Goal: Information Seeking & Learning: Learn about a topic

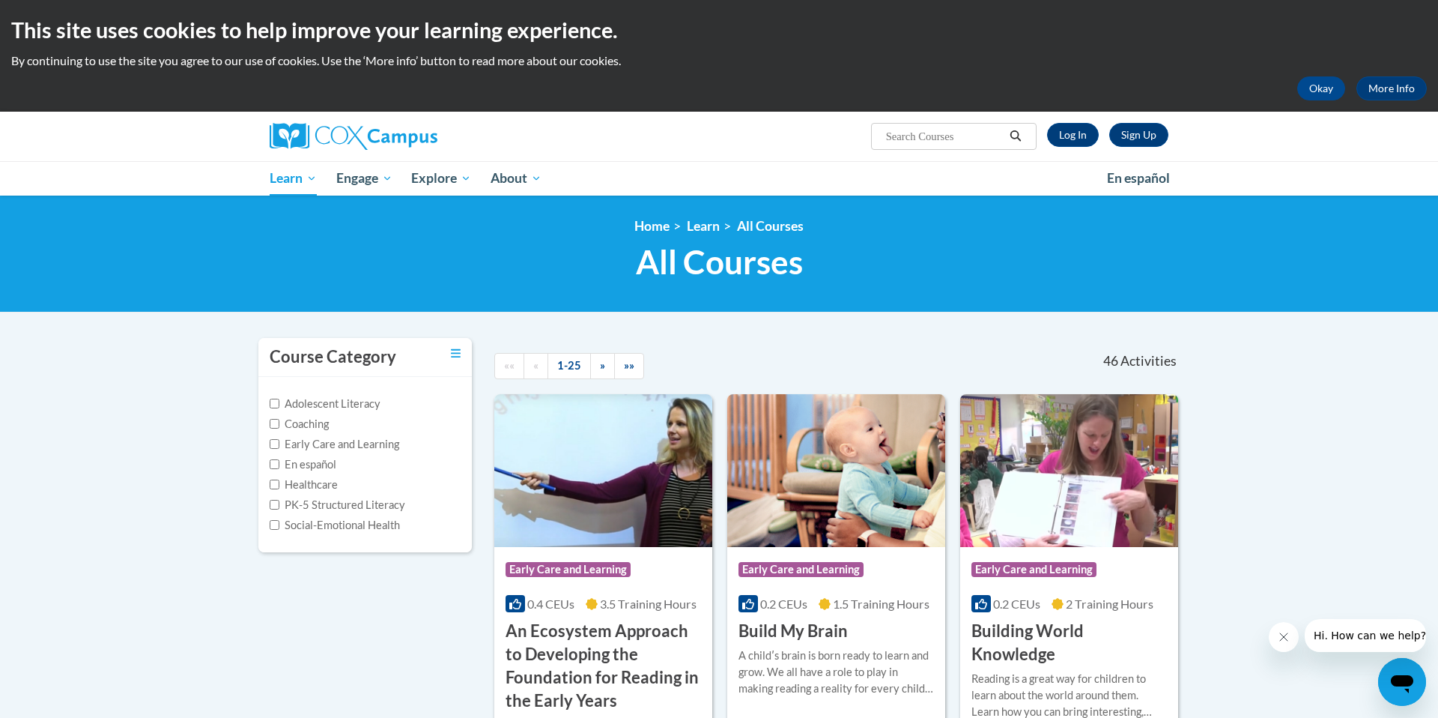
click at [907, 134] on input "Search..." at bounding box center [945, 136] width 120 height 18
type input "Early Literacy Print Awareness"
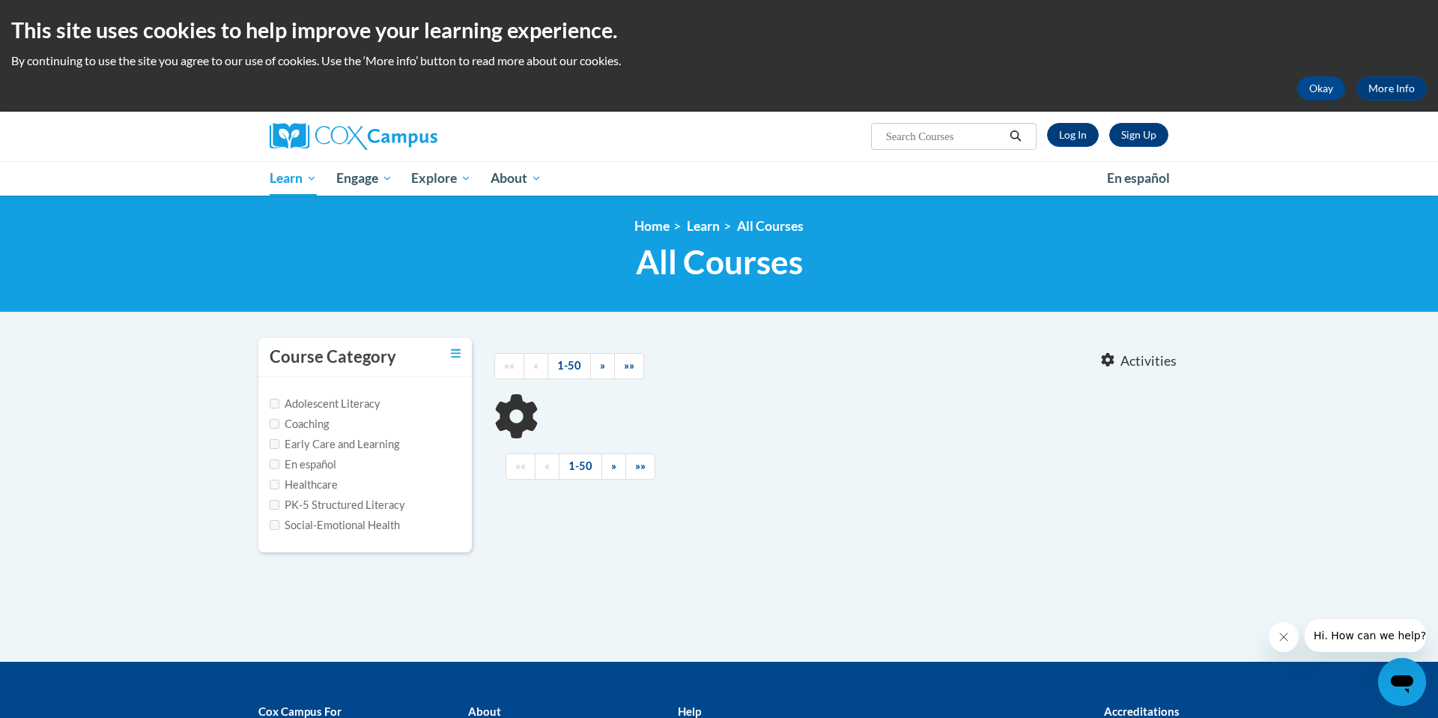
type input "Early Literacy Print Awareness"
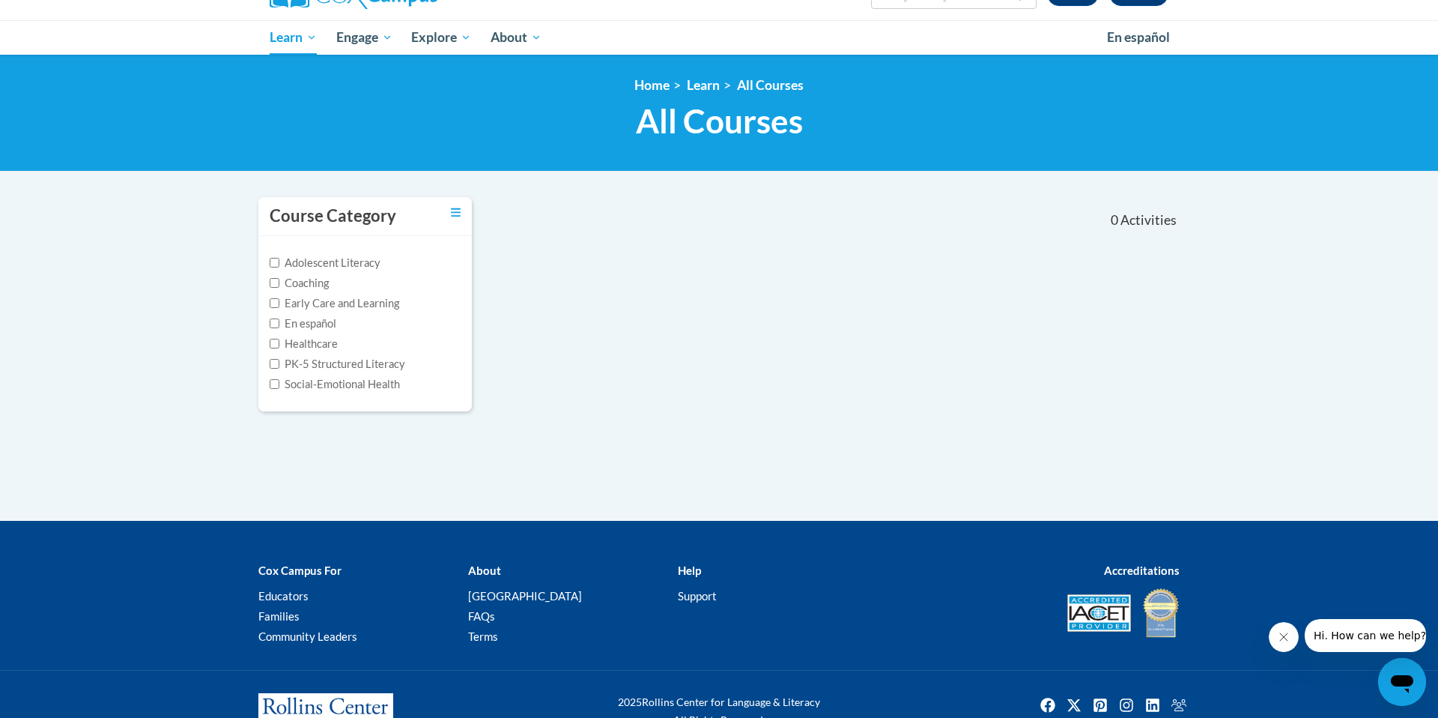
scroll to position [145, 0]
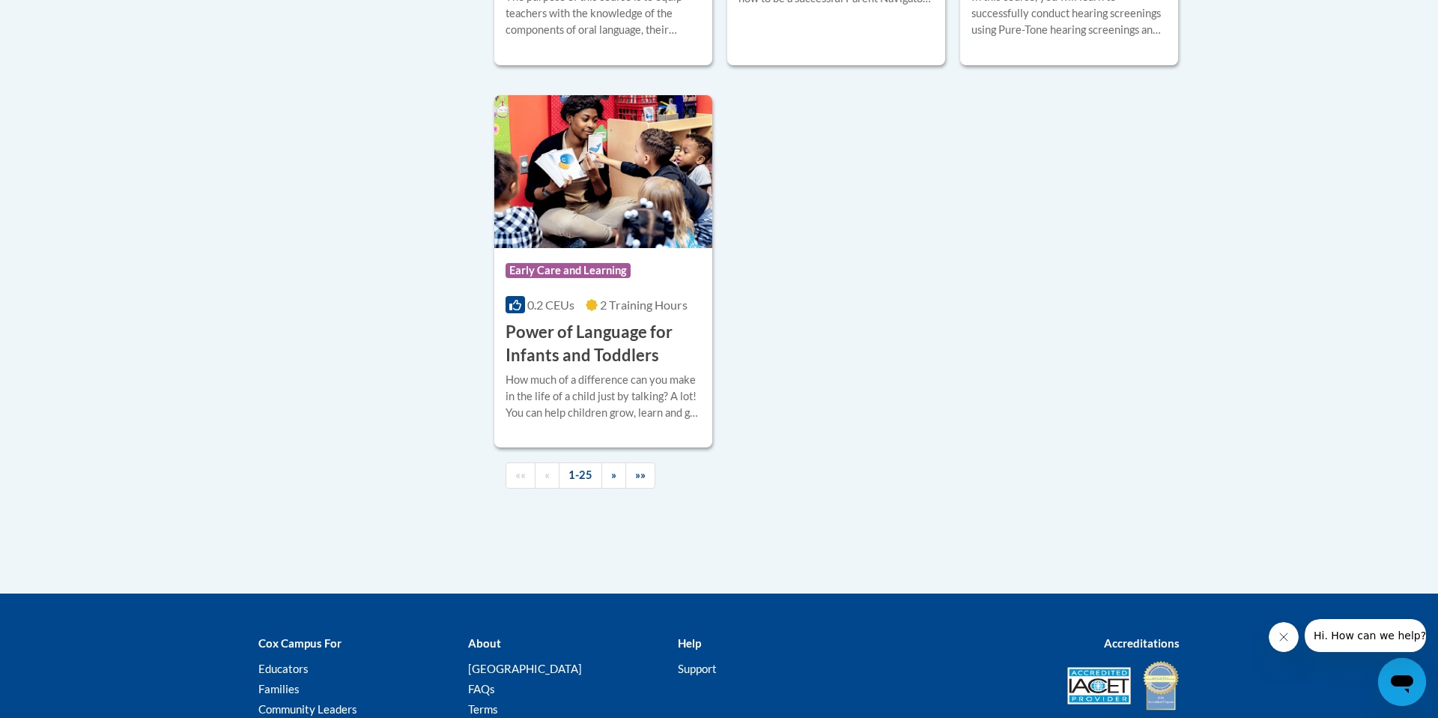
scroll to position [3500, 0]
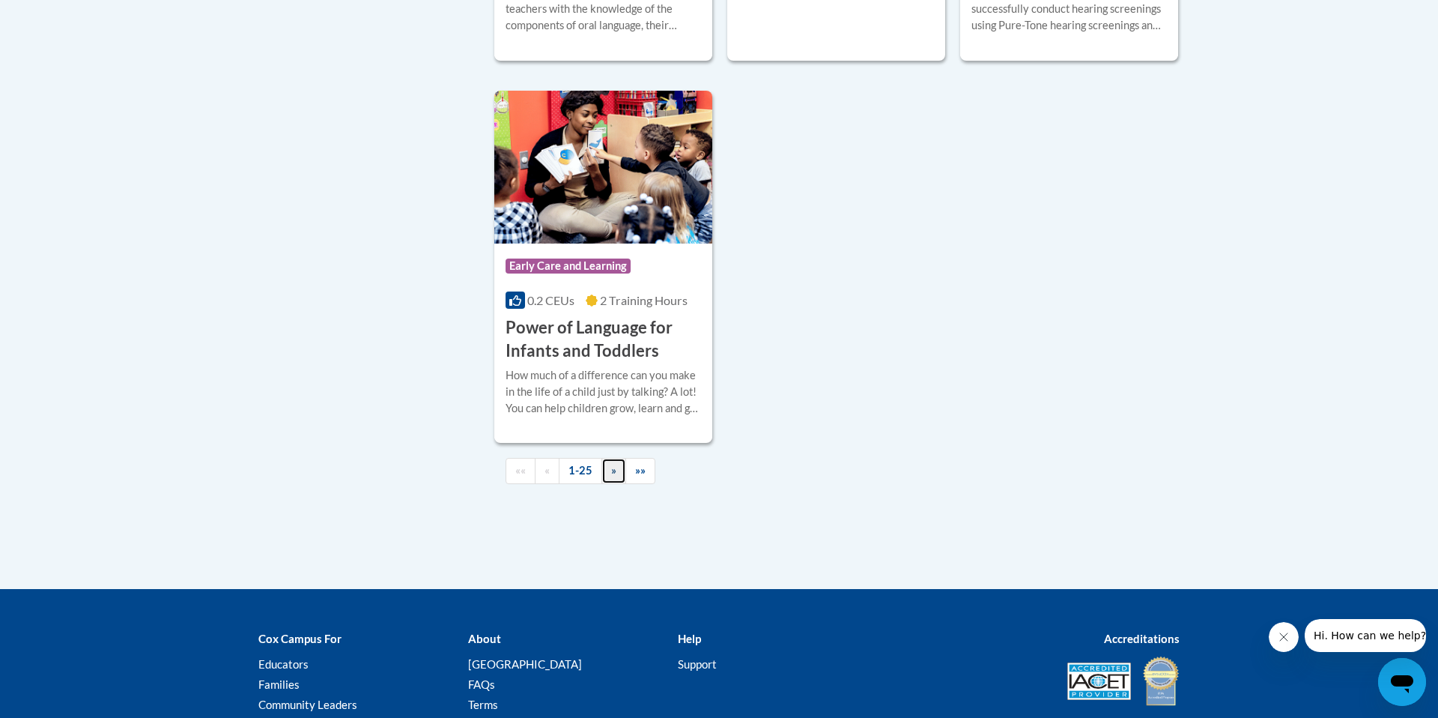
click at [614, 476] on span "»" at bounding box center [613, 470] width 5 height 13
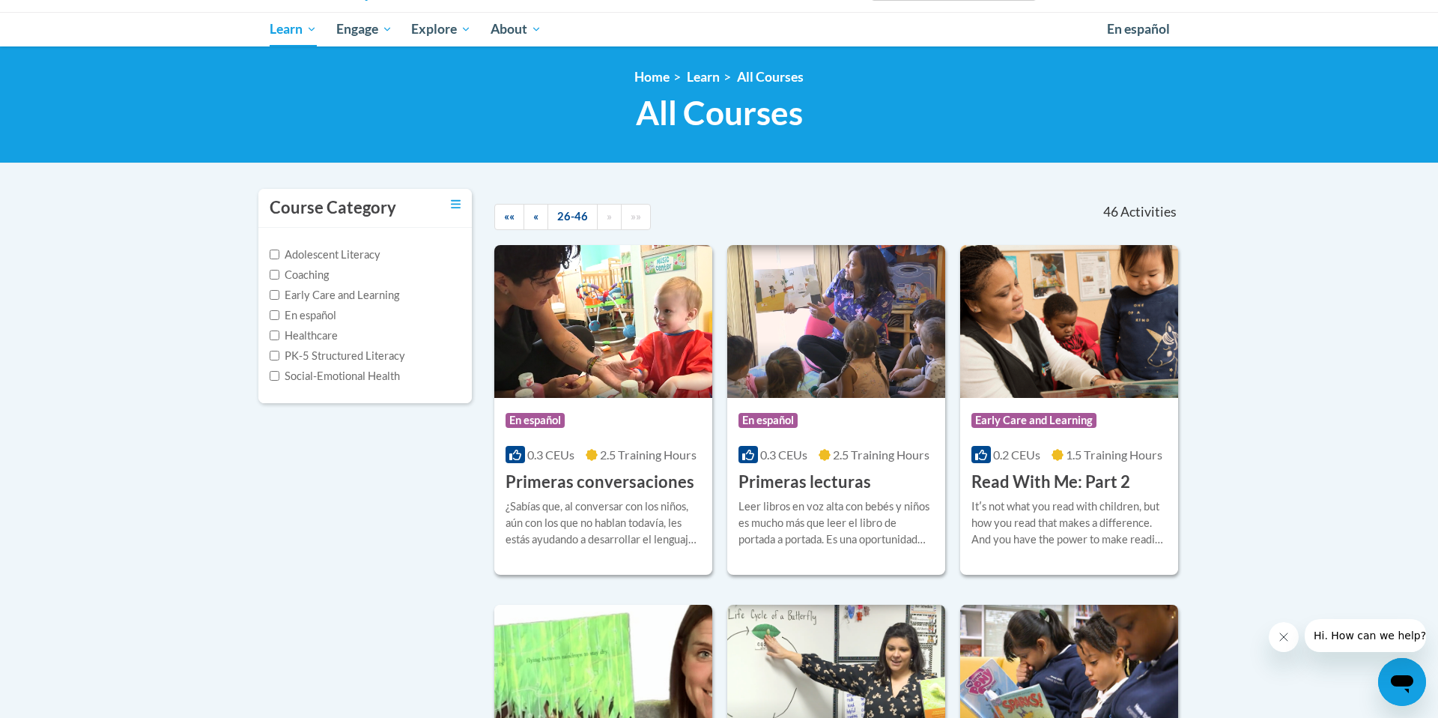
scroll to position [148, 0]
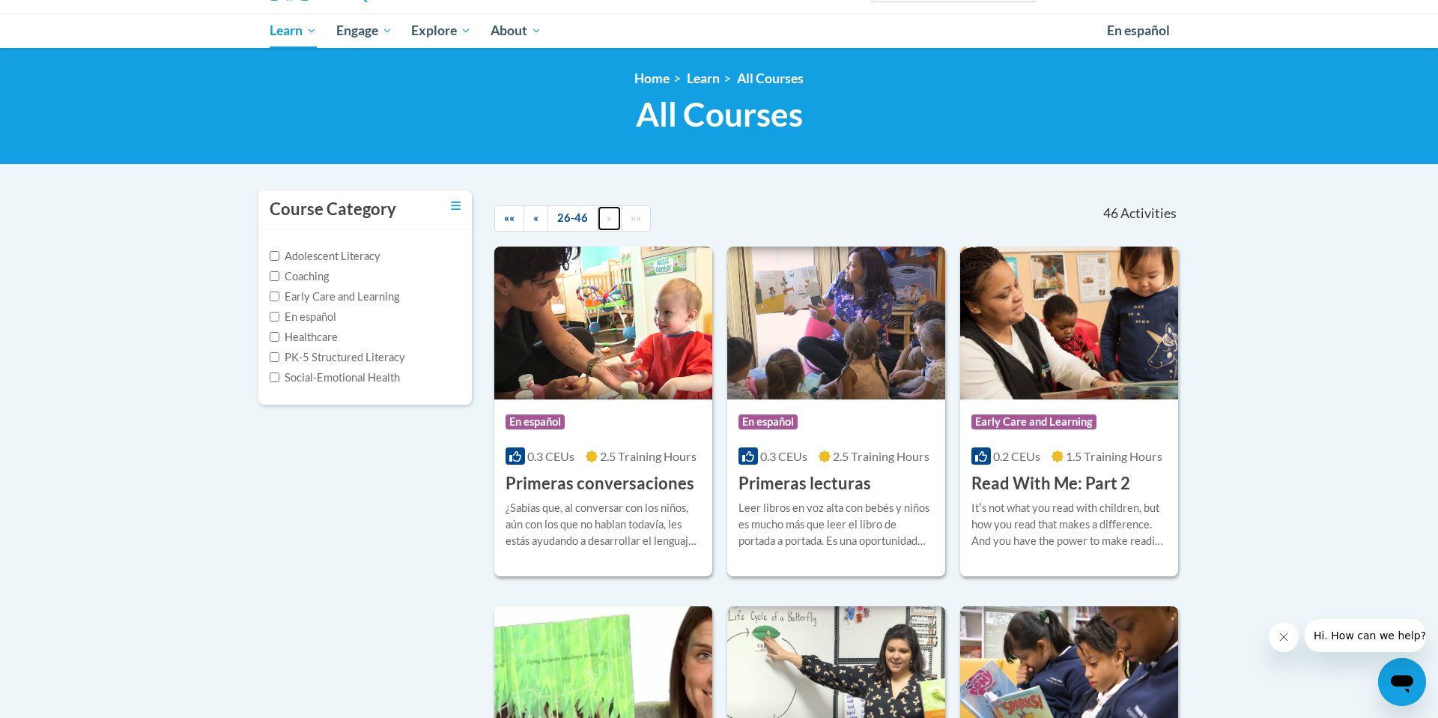
click at [610, 218] on span "»" at bounding box center [609, 217] width 5 height 13
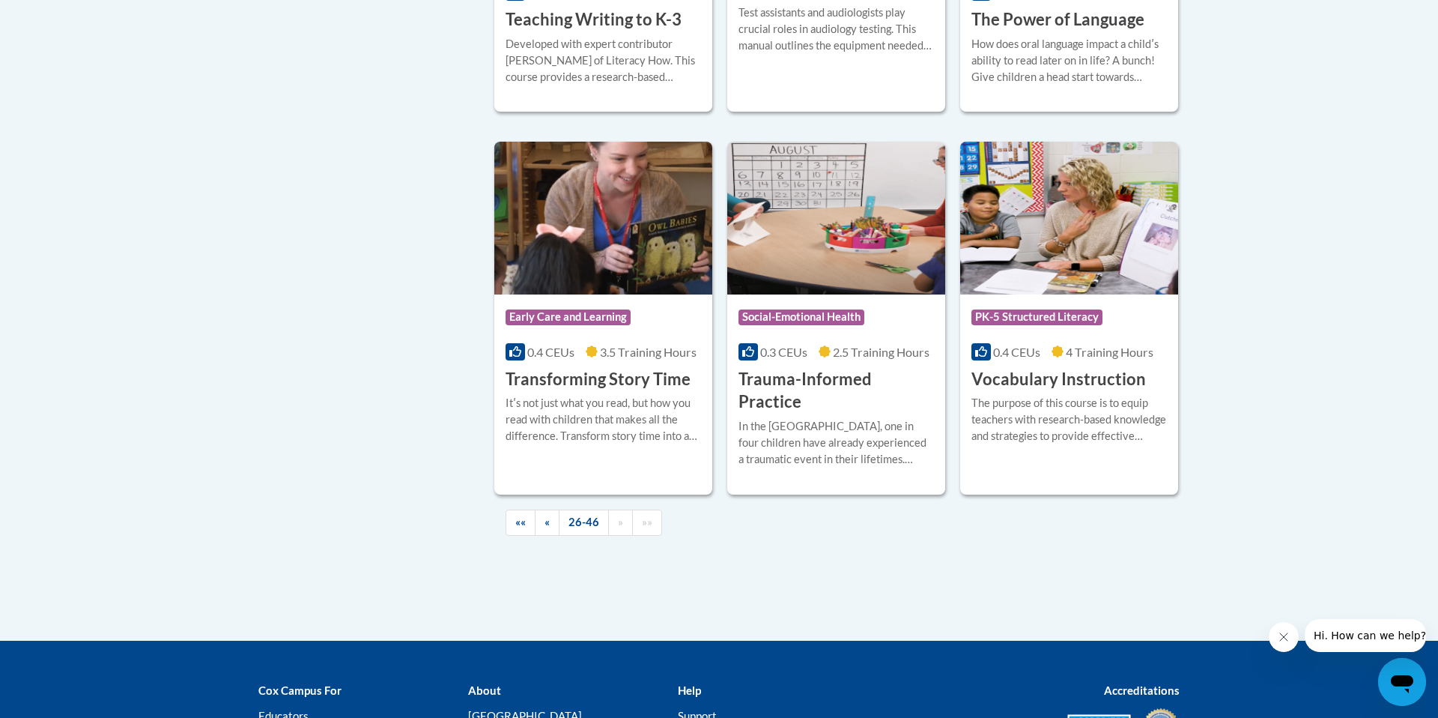
scroll to position [2569, 0]
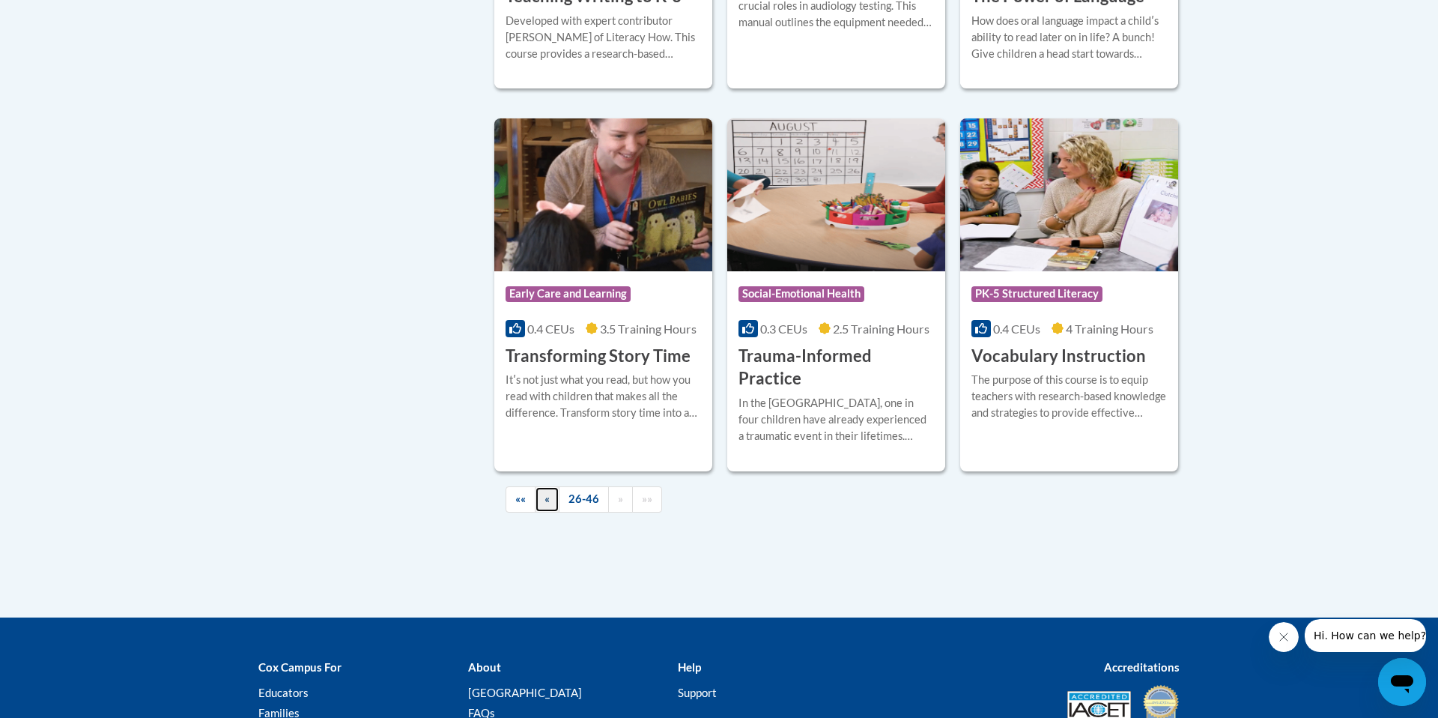
click at [547, 492] on span "«" at bounding box center [547, 498] width 5 height 13
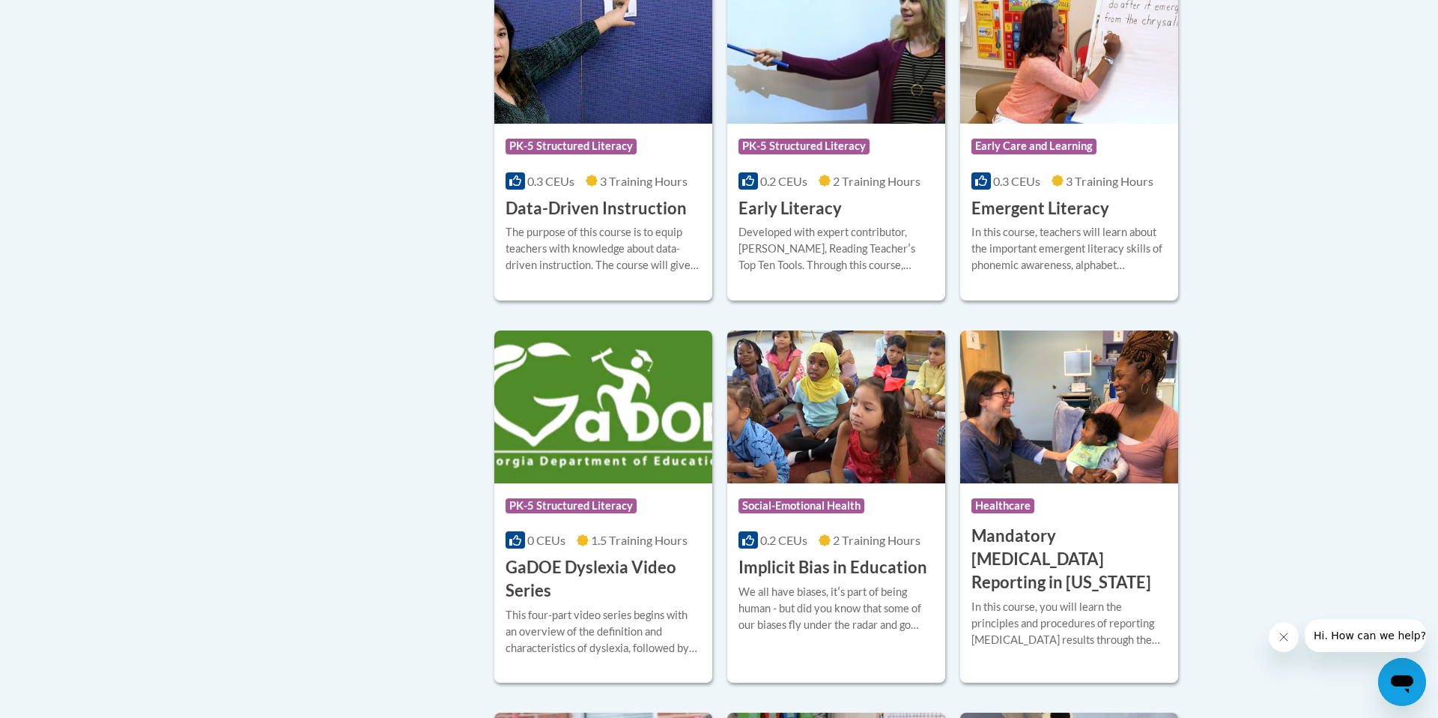
scroll to position [1678, 0]
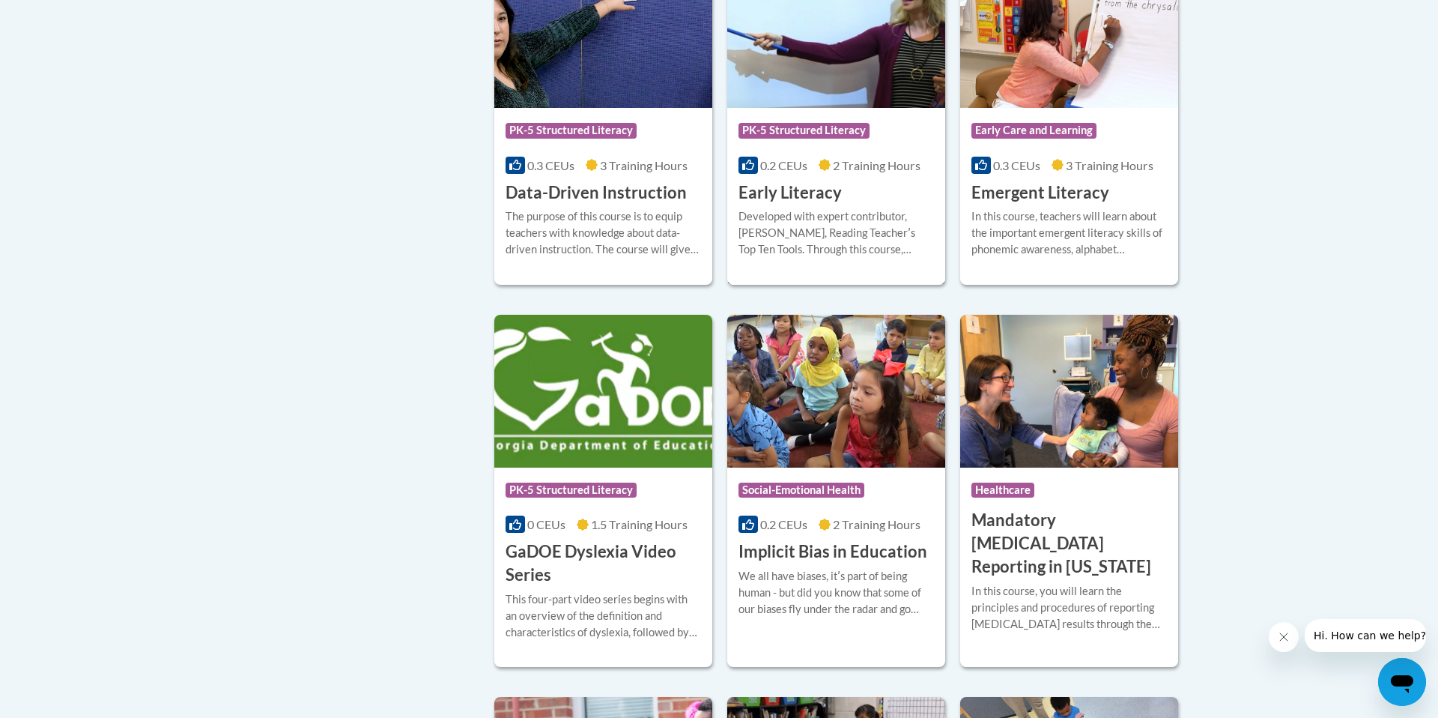
click at [789, 204] on h3 "Early Literacy" at bounding box center [789, 192] width 103 height 23
